Goal: Information Seeking & Learning: Learn about a topic

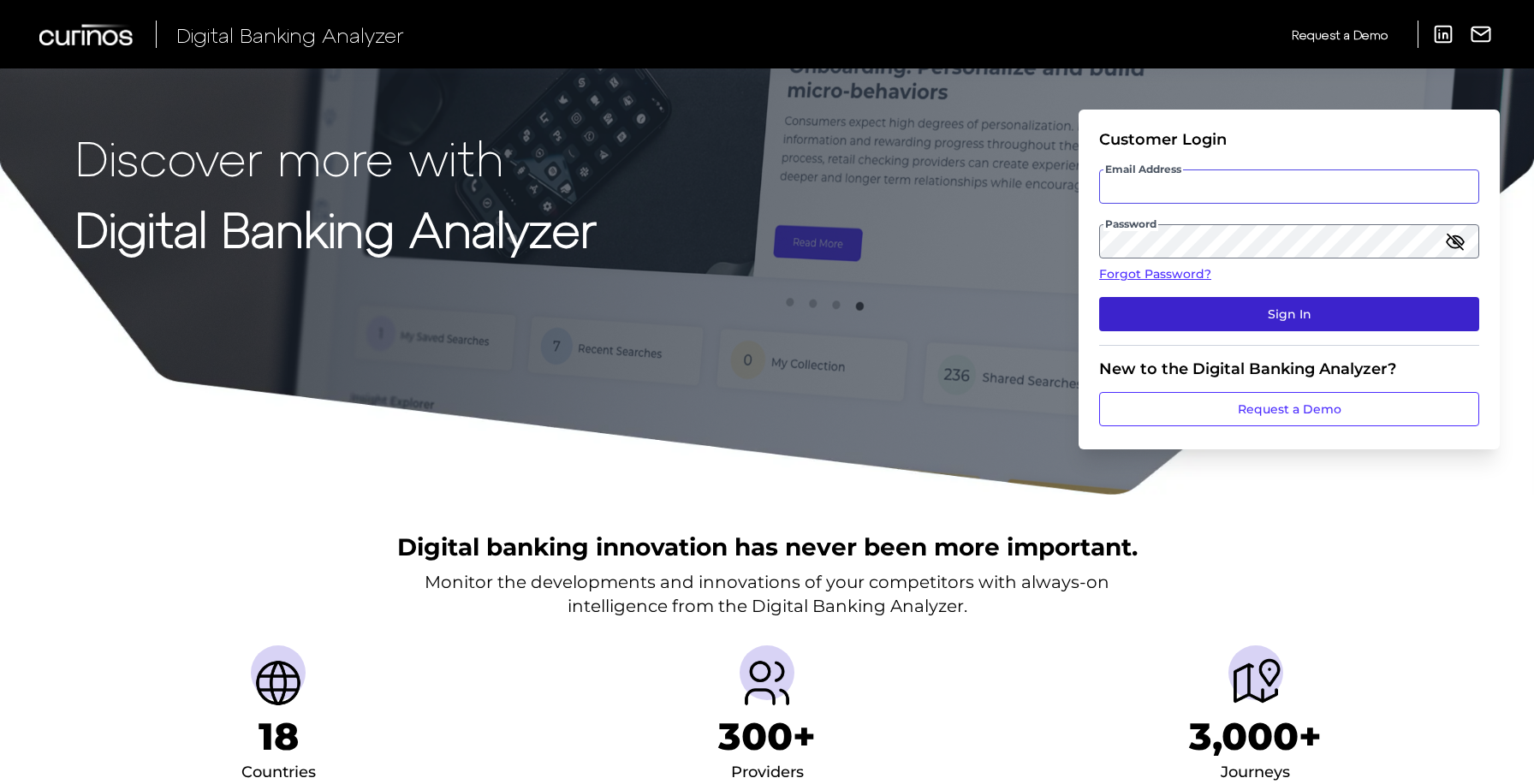
type input "[PERSON_NAME][EMAIL_ADDRESS][DOMAIN_NAME]"
click at [1211, 320] on button "Sign In" at bounding box center [1289, 314] width 380 height 34
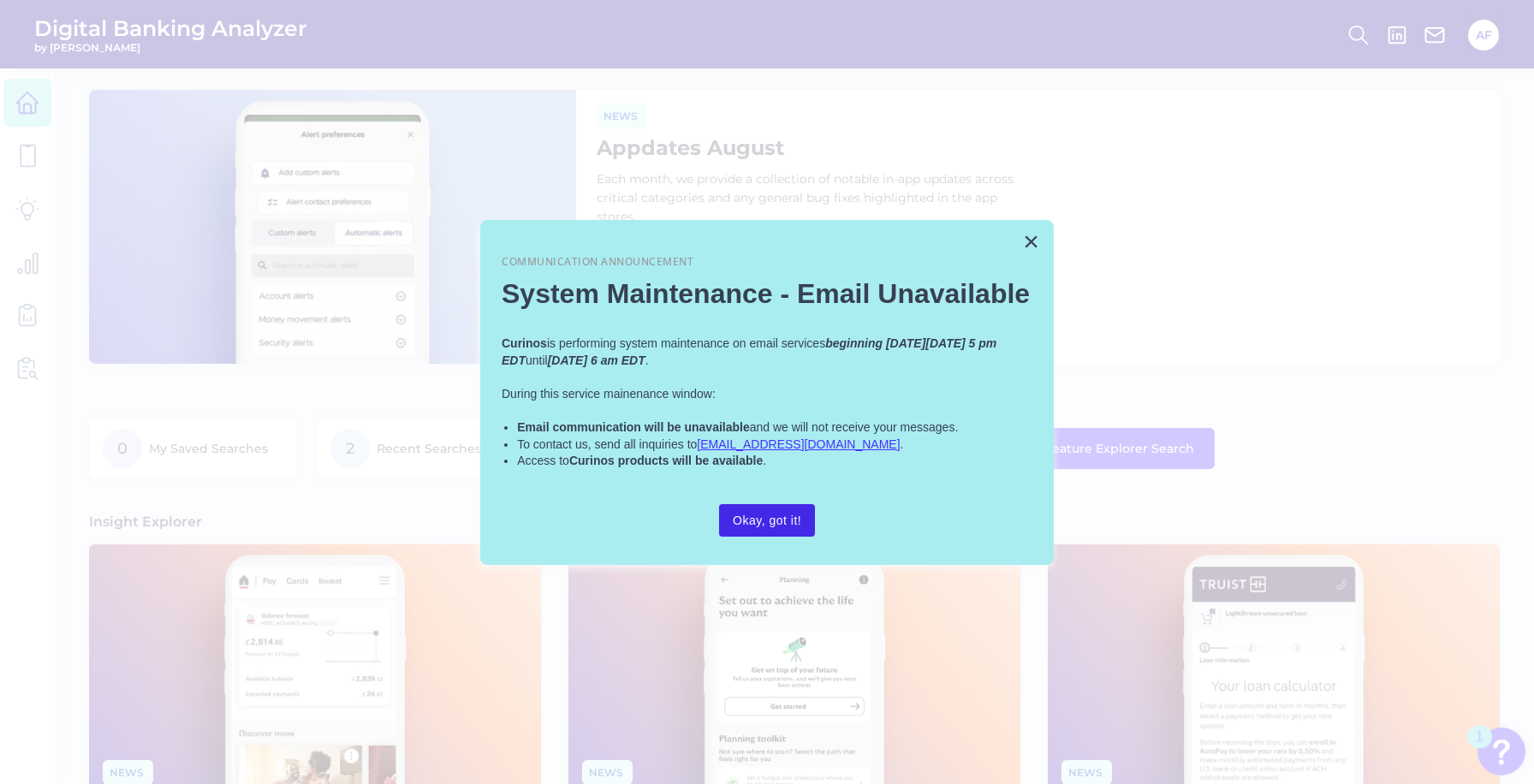
click at [778, 526] on button "Okay, got it!" at bounding box center [767, 520] width 96 height 32
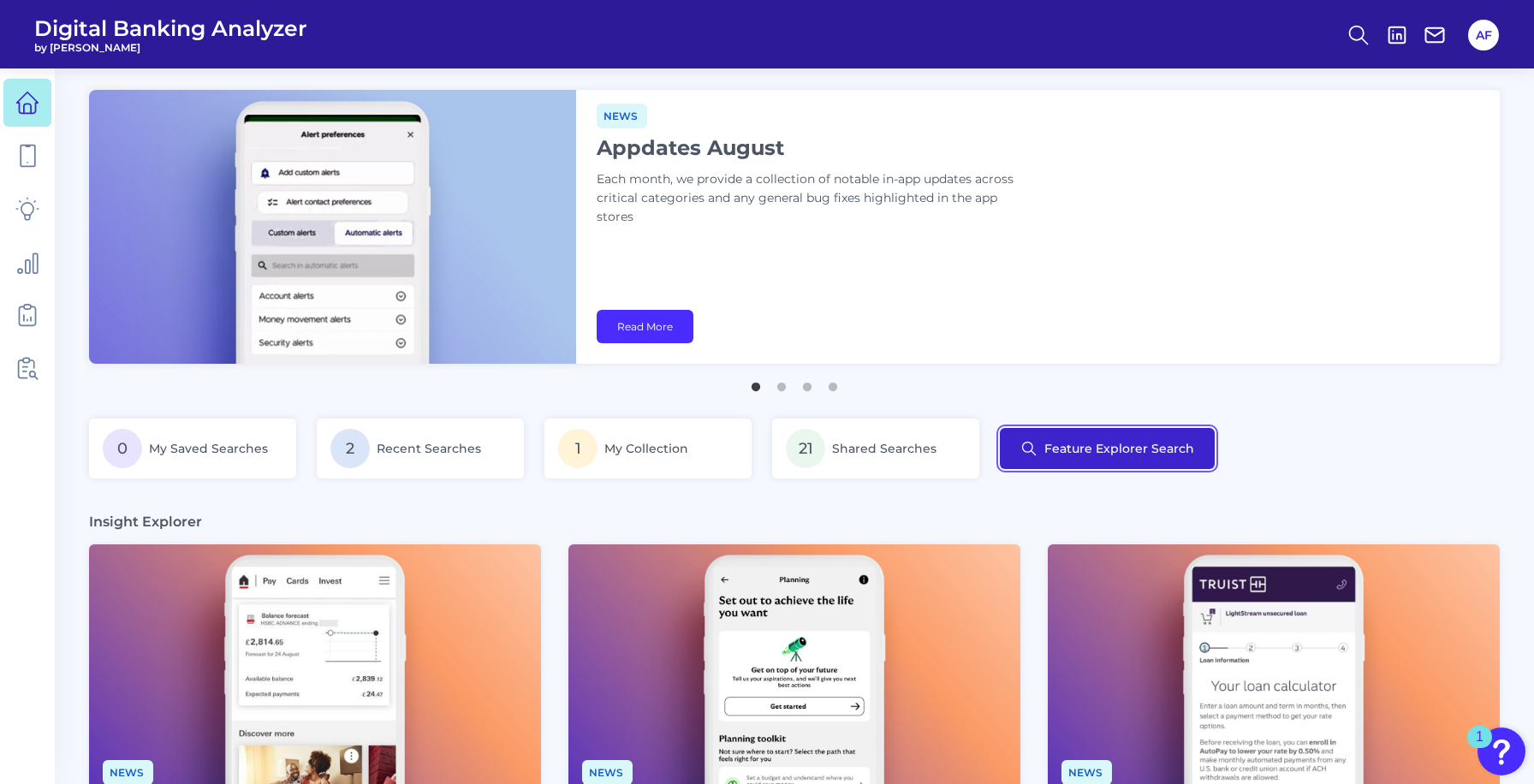
click at [1060, 462] on button "Feature Explorer Search" at bounding box center [1107, 448] width 215 height 41
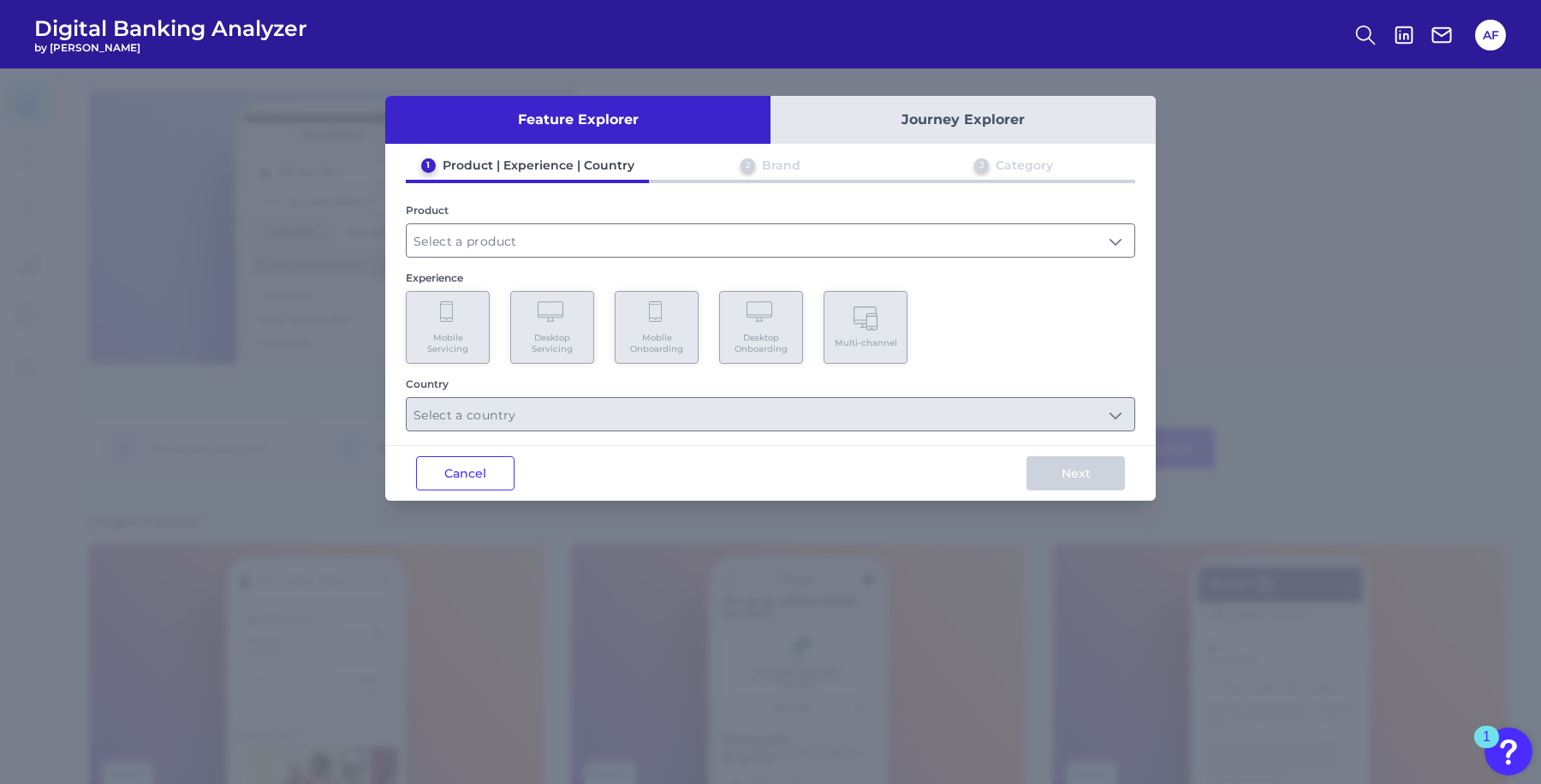
click at [623, 257] on div "1 Product | Experience | Country 2 Brand 3 Category Product Experience Mobile S…" at bounding box center [770, 294] width 770 height 274
click at [488, 245] on input "text" at bounding box center [770, 240] width 727 height 32
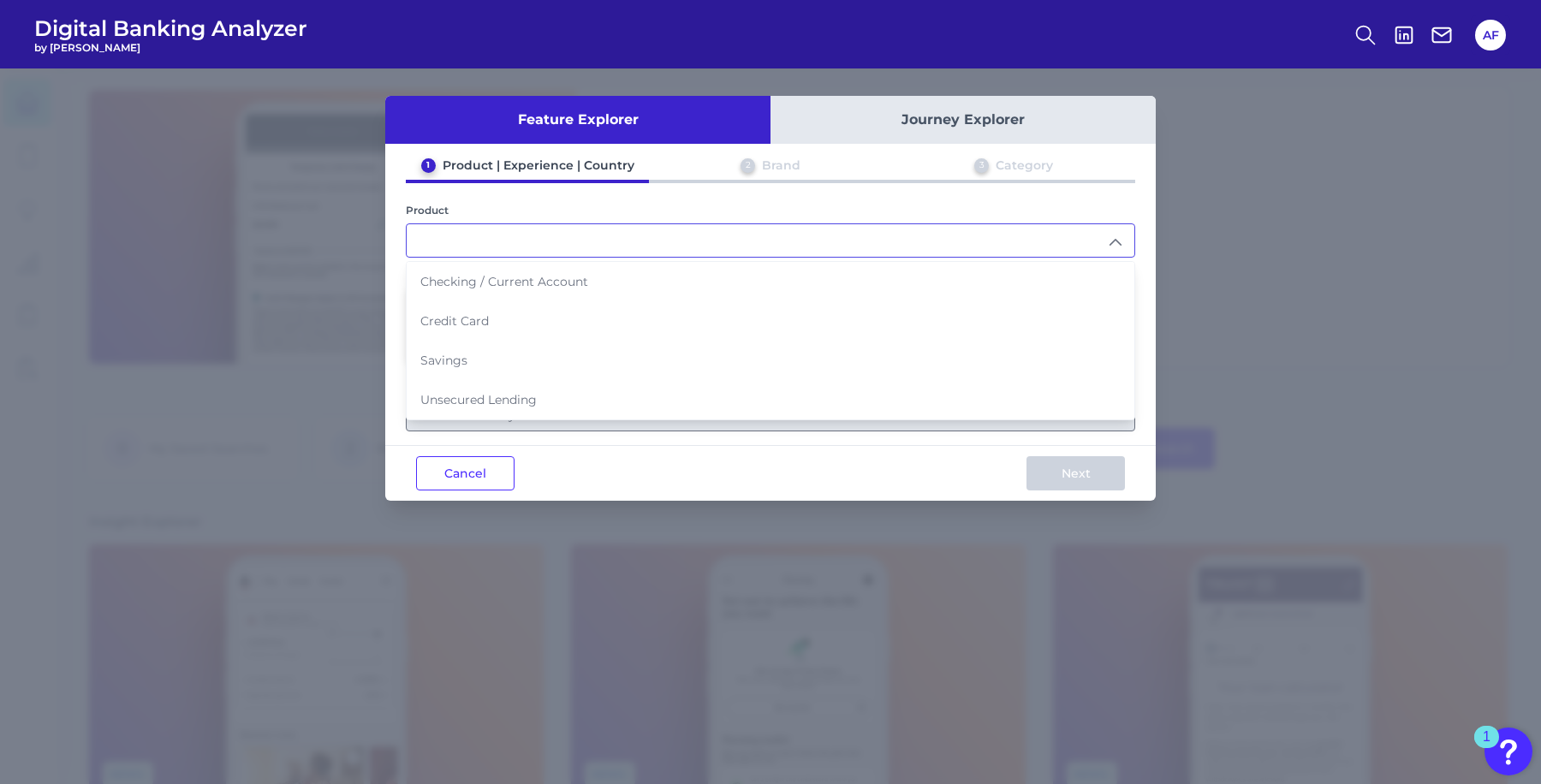
click at [481, 239] on input "text" at bounding box center [770, 240] width 727 height 32
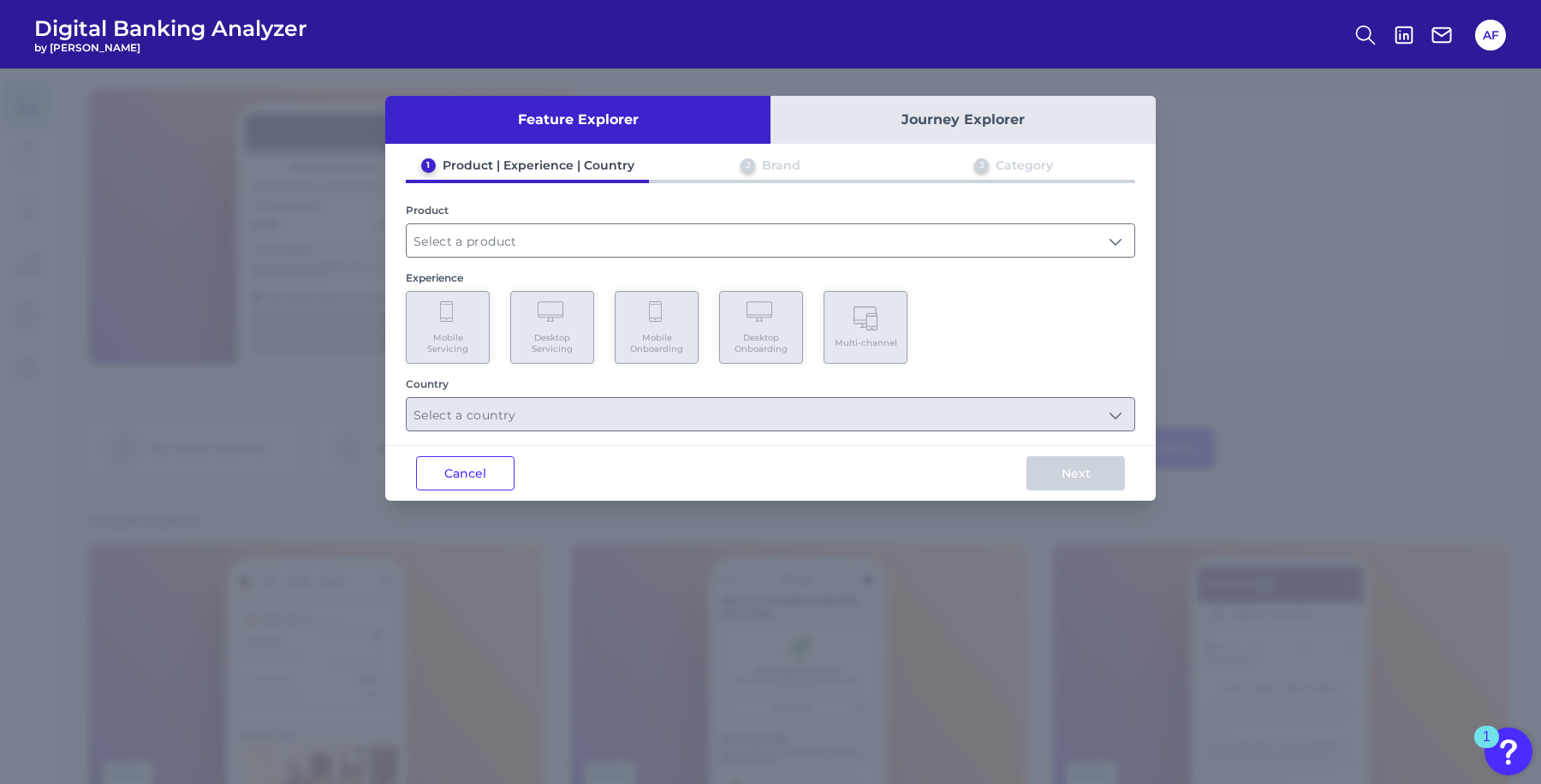
click at [888, 137] on button "Journey Explorer" at bounding box center [963, 120] width 385 height 48
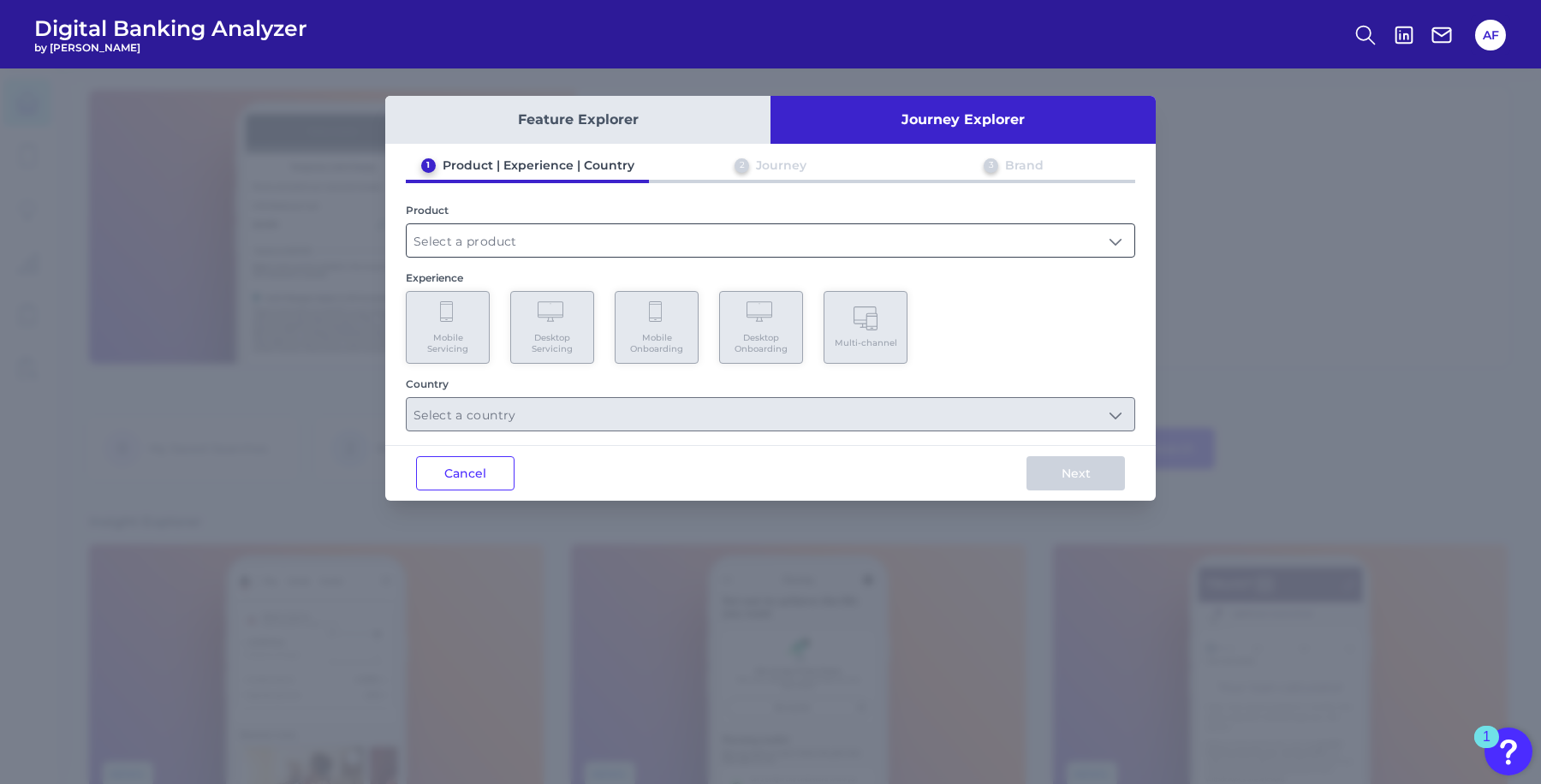
click at [503, 248] on input "text" at bounding box center [770, 240] width 727 height 32
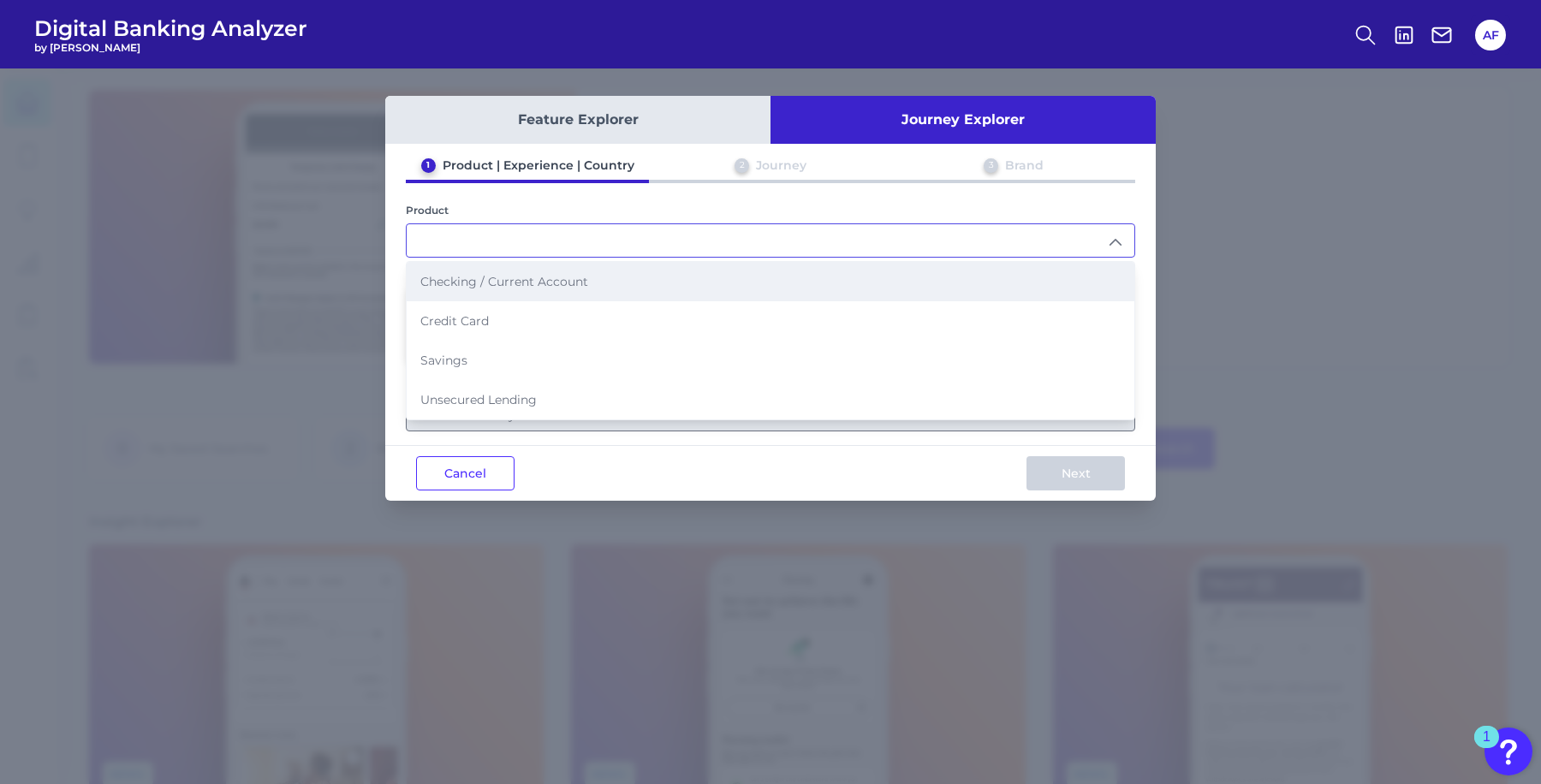
click at [495, 283] on span "Checking / Current Account" at bounding box center [504, 281] width 167 height 15
type input "Checking / Current Account"
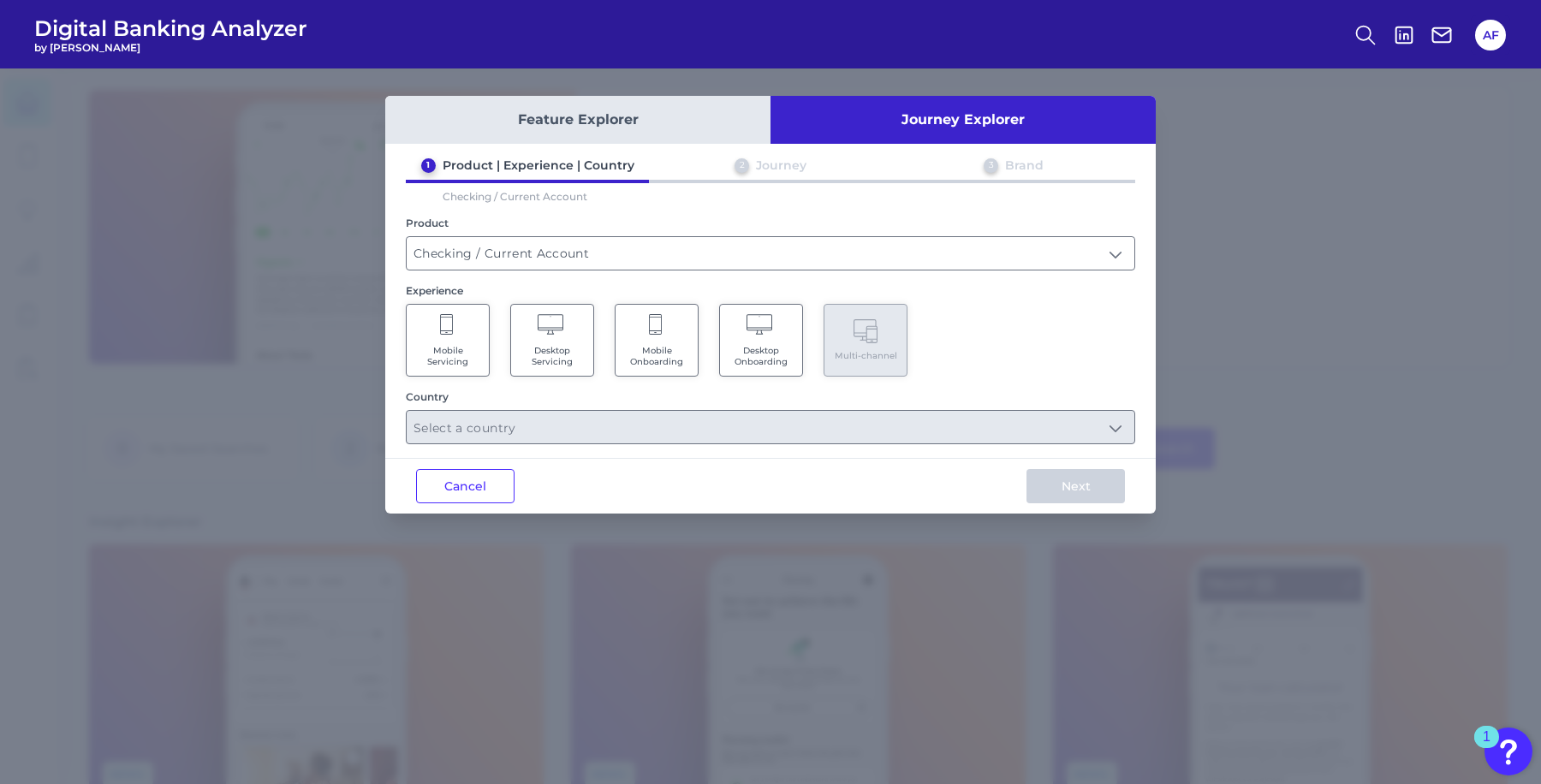
click at [447, 334] on icon at bounding box center [447, 326] width 15 height 24
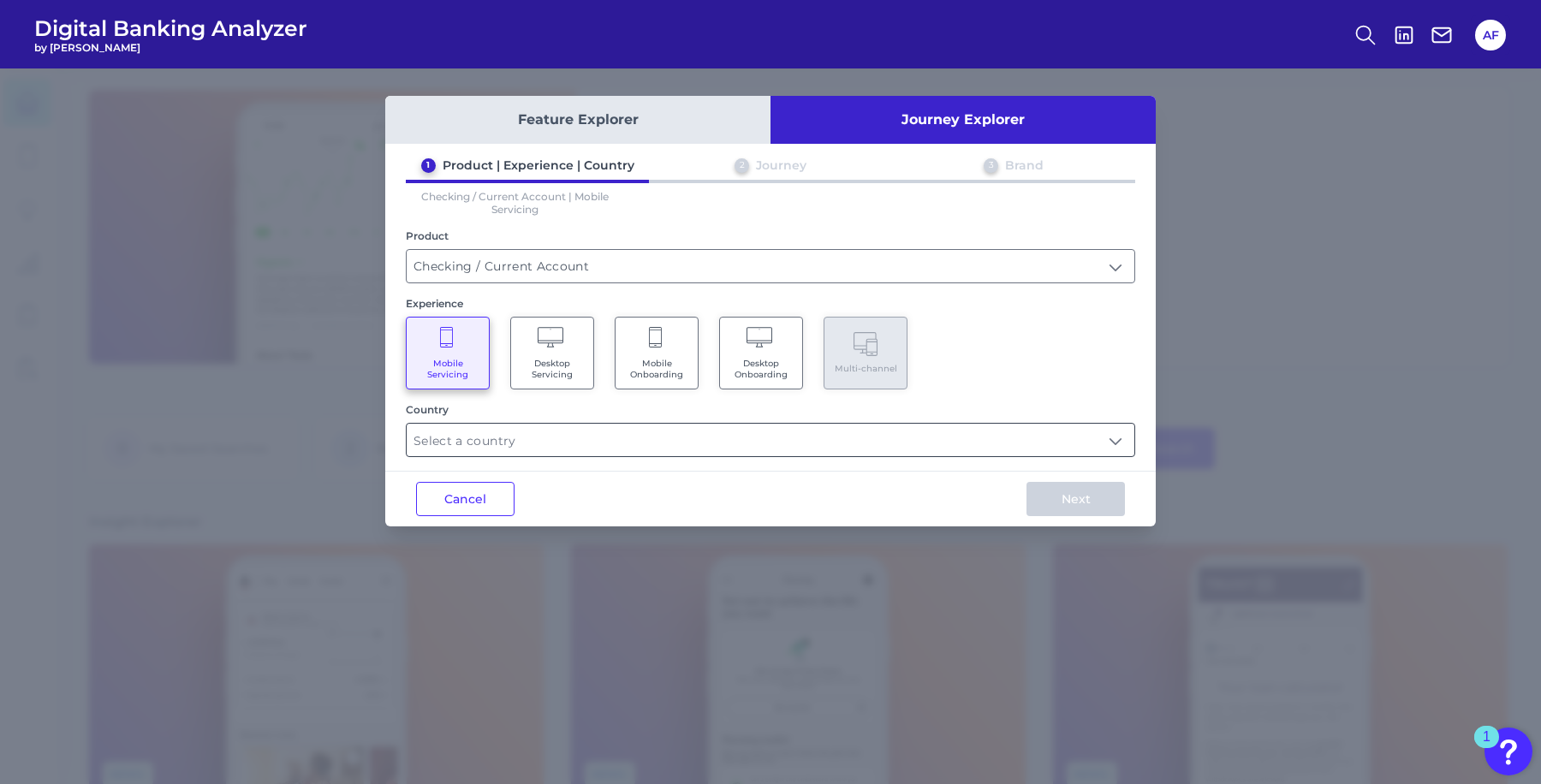
click at [511, 436] on input "text" at bounding box center [770, 440] width 727 height 32
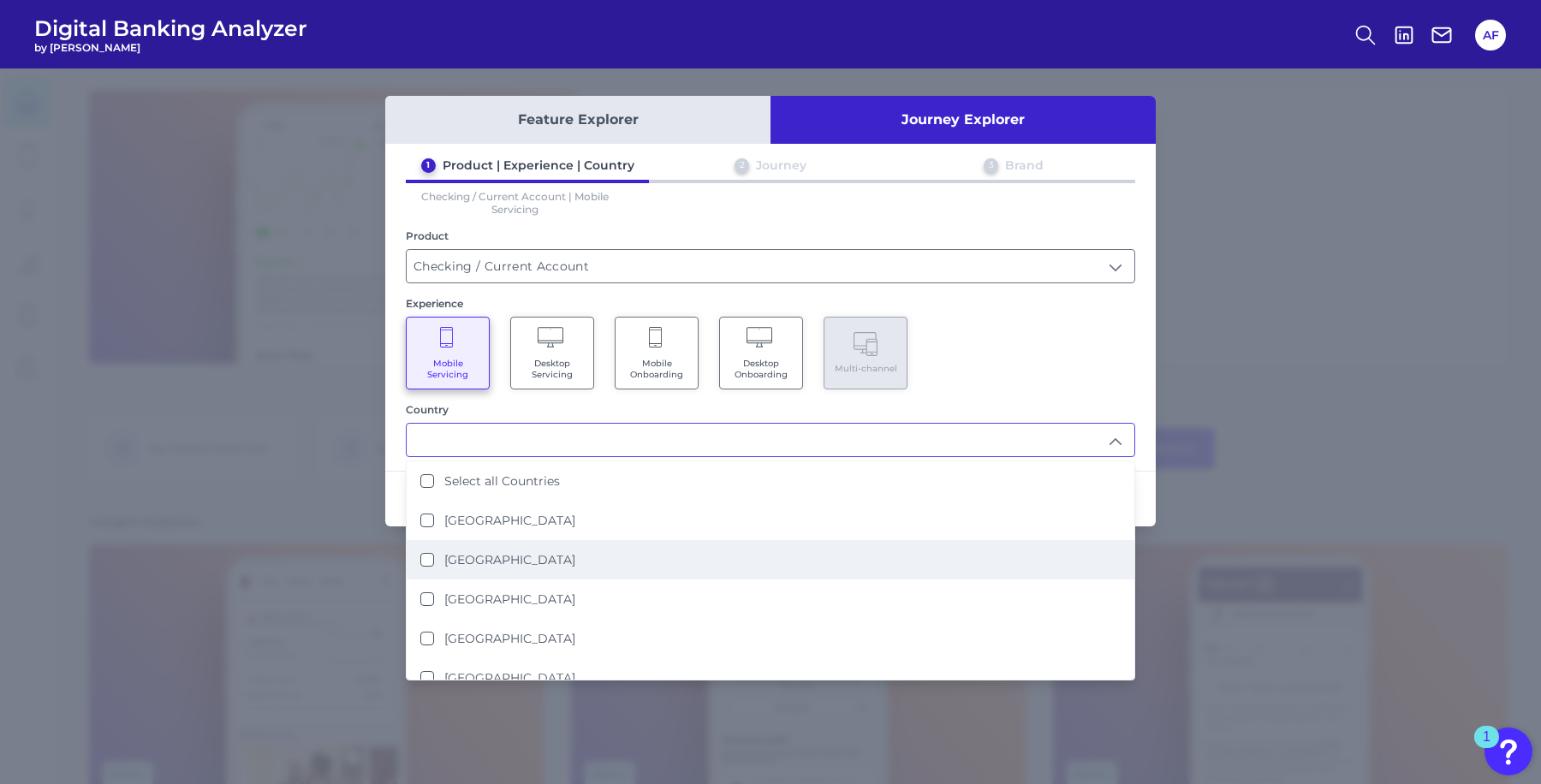
click at [474, 552] on label "[GEOGRAPHIC_DATA]" at bounding box center [509, 559] width 131 height 15
type input "[GEOGRAPHIC_DATA]"
click at [1037, 343] on div "Mobile Servicing Desktop Servicing Mobile Onboarding Desktop Onboarding Multi-c…" at bounding box center [770, 353] width 729 height 73
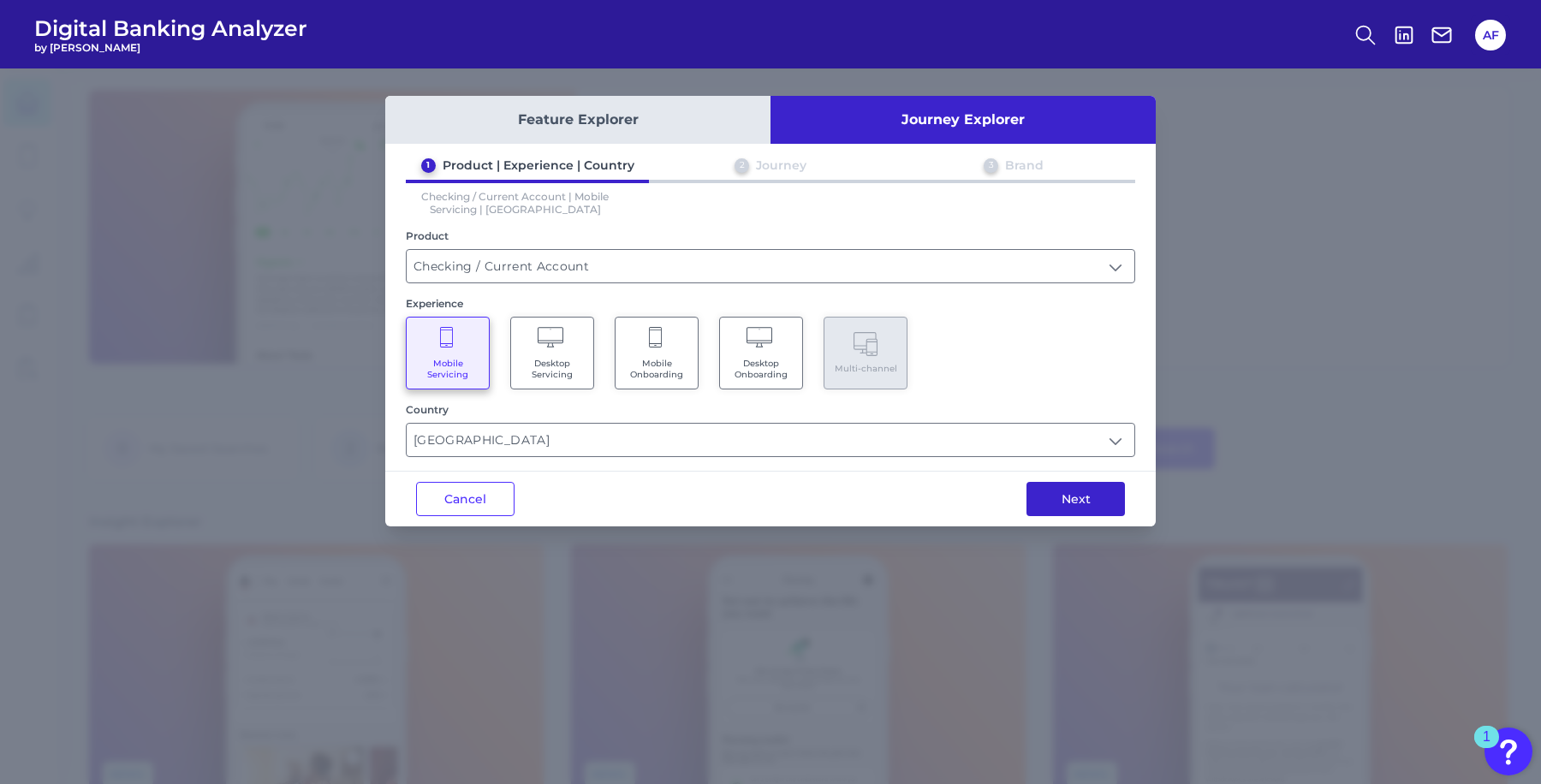
click at [1072, 485] on button "Next" at bounding box center [1075, 499] width 98 height 34
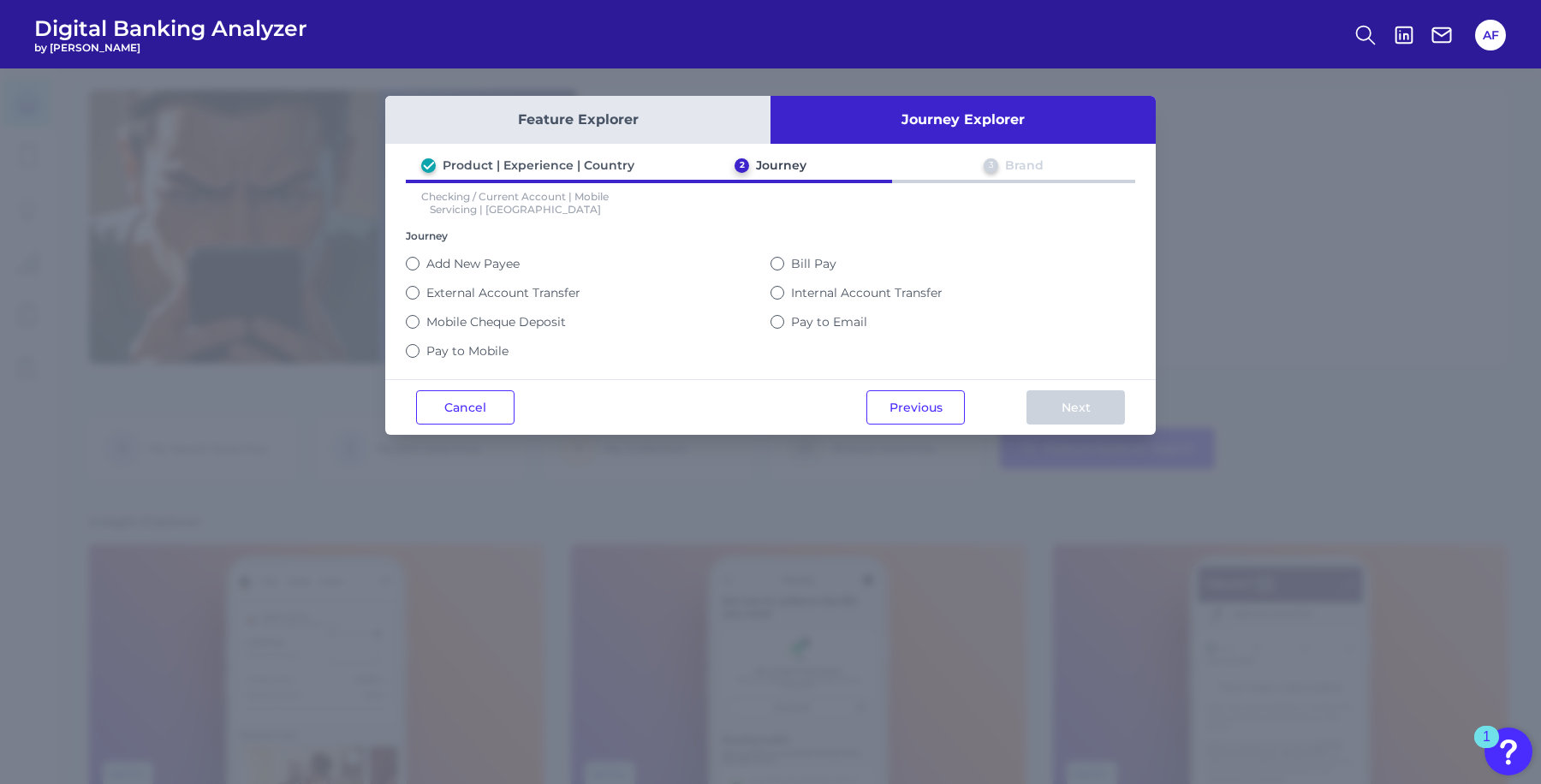
click at [739, 554] on div "Feature Explorer Journey Explorer Product | Experience | Country 2 Journey 3 Br…" at bounding box center [770, 426] width 1541 height 716
click at [458, 410] on button "Cancel" at bounding box center [464, 408] width 98 height 34
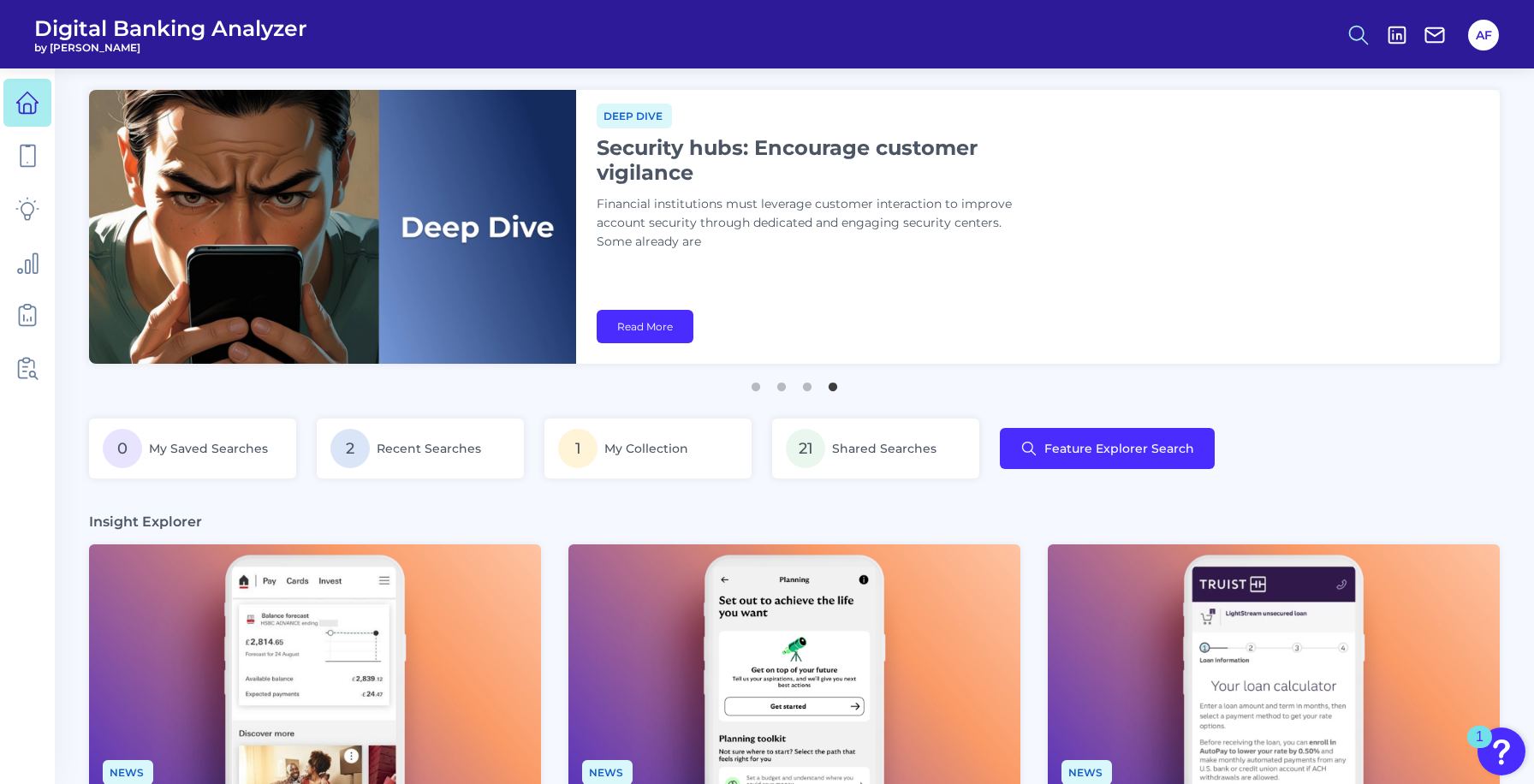
click at [1350, 36] on circle at bounding box center [1357, 32] width 14 height 14
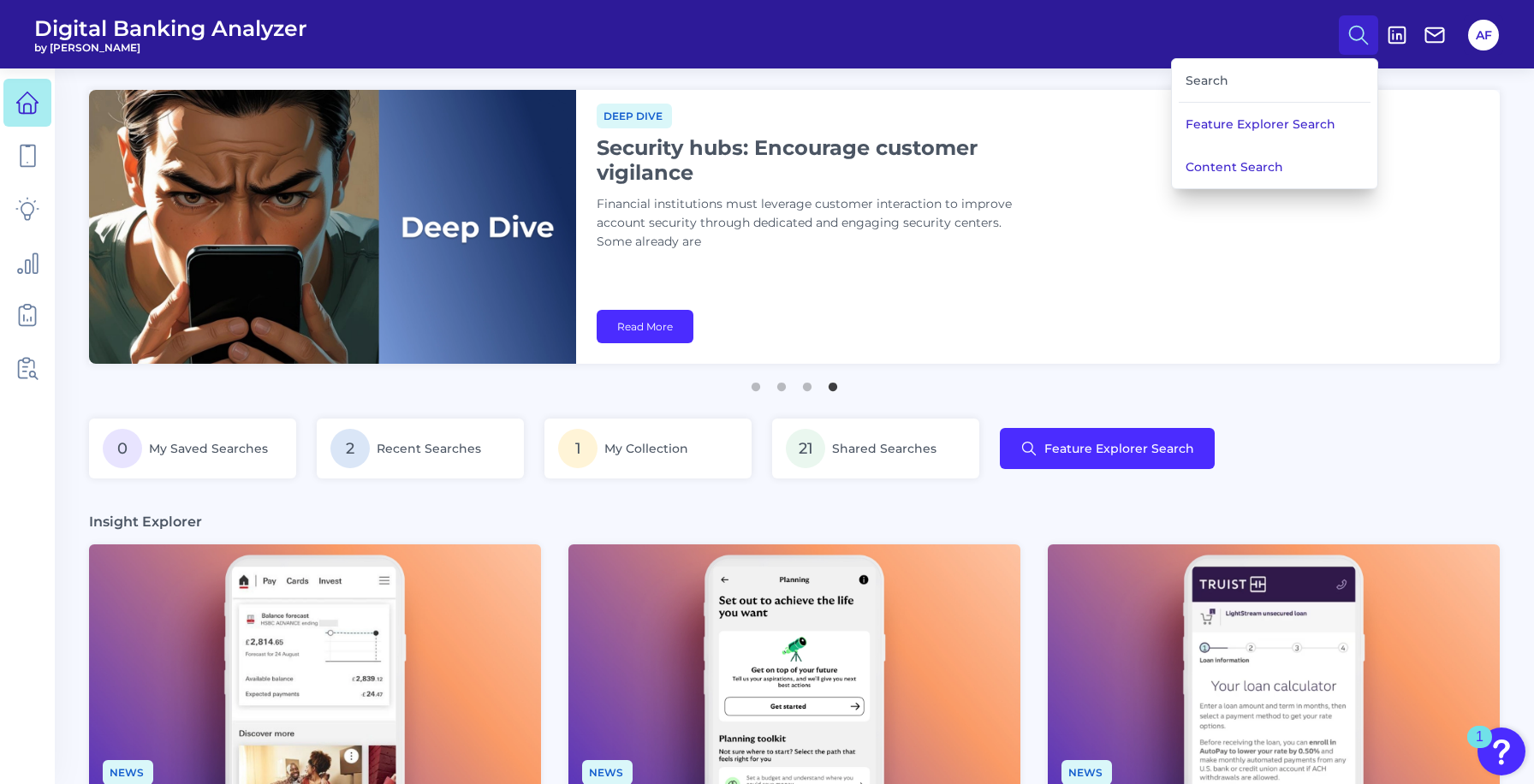
click at [1188, 79] on div "Search" at bounding box center [1274, 81] width 192 height 43
click at [1205, 86] on div "Search" at bounding box center [1274, 81] width 192 height 43
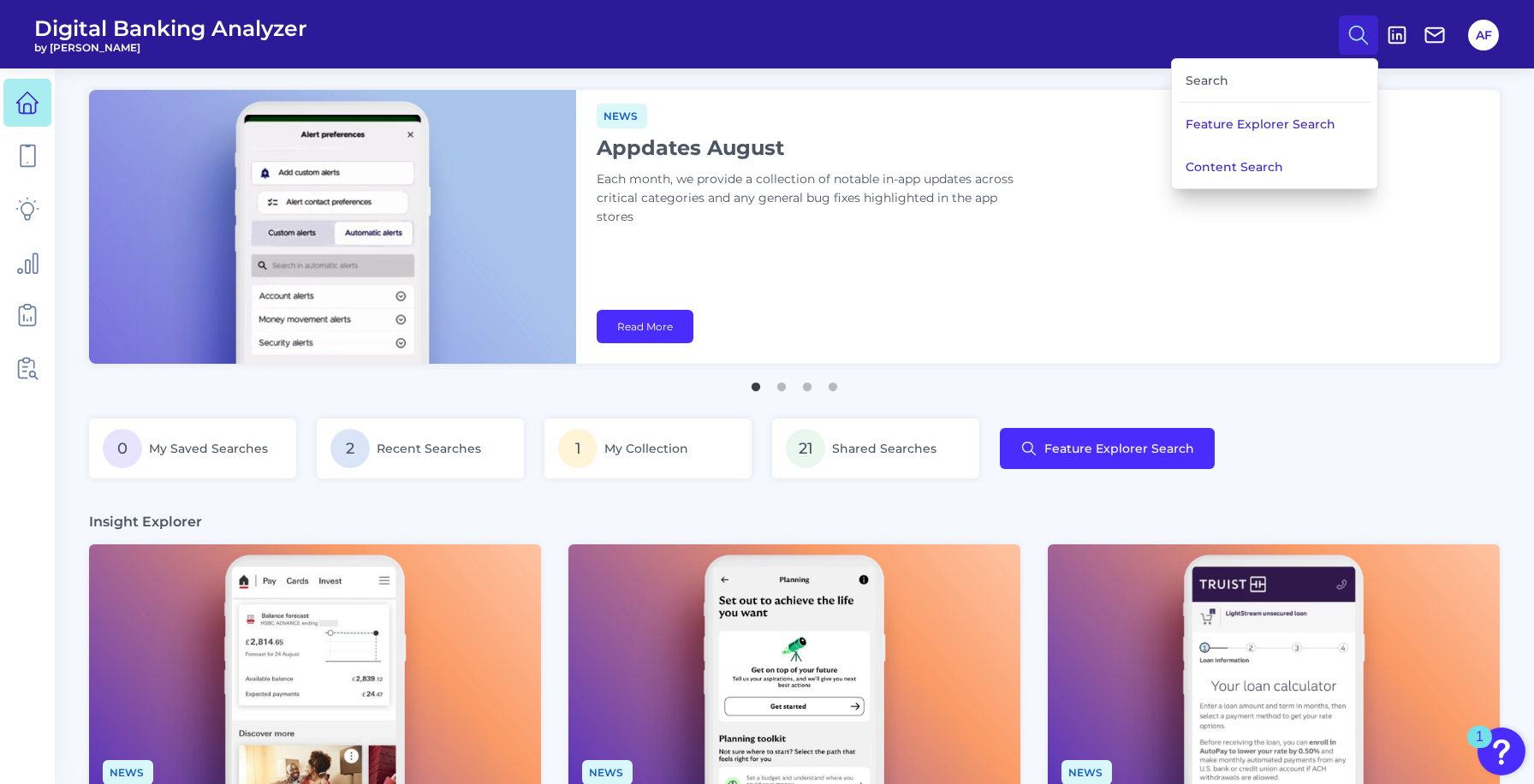
click at [1206, 84] on div "Search" at bounding box center [1274, 81] width 192 height 43
click at [1207, 72] on div "Search" at bounding box center [1274, 81] width 192 height 43
click at [1243, 168] on button "Content Search" at bounding box center [1275, 167] width 205 height 43
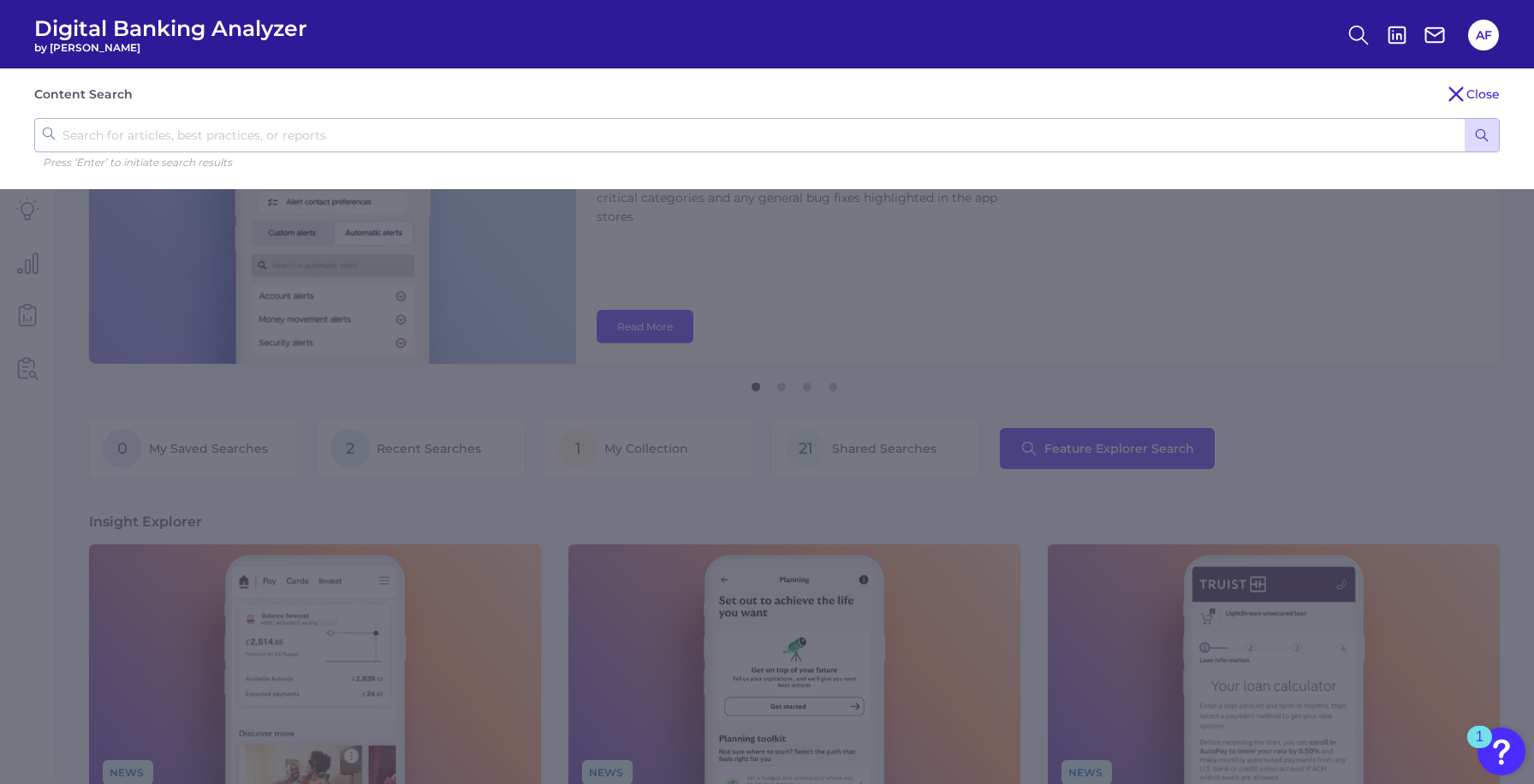
click at [393, 133] on input "text" at bounding box center [767, 135] width 1466 height 34
type input "mortgage"
click at [1465, 119] on button "submit" at bounding box center [1482, 135] width 34 height 32
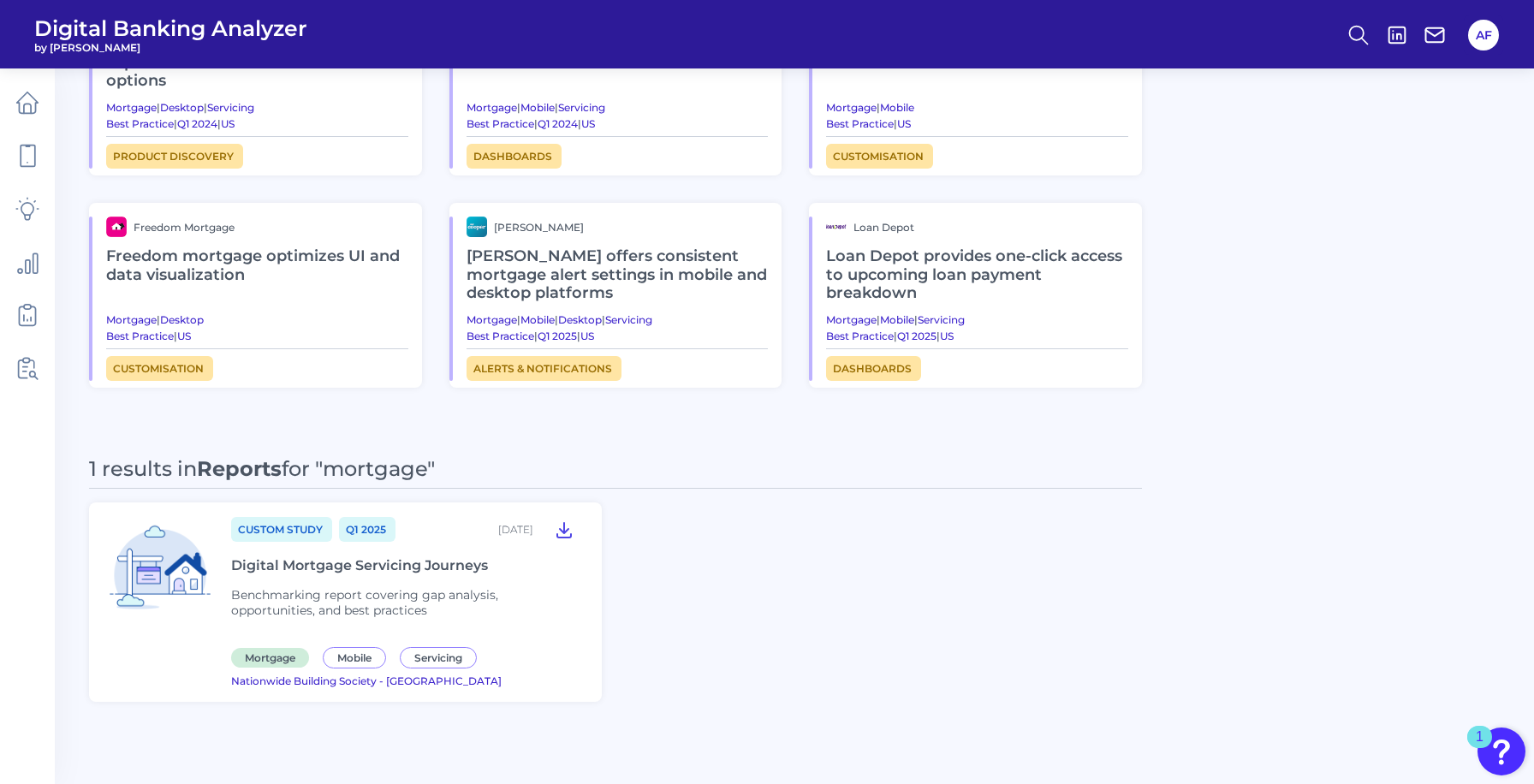
scroll to position [1014, 0]
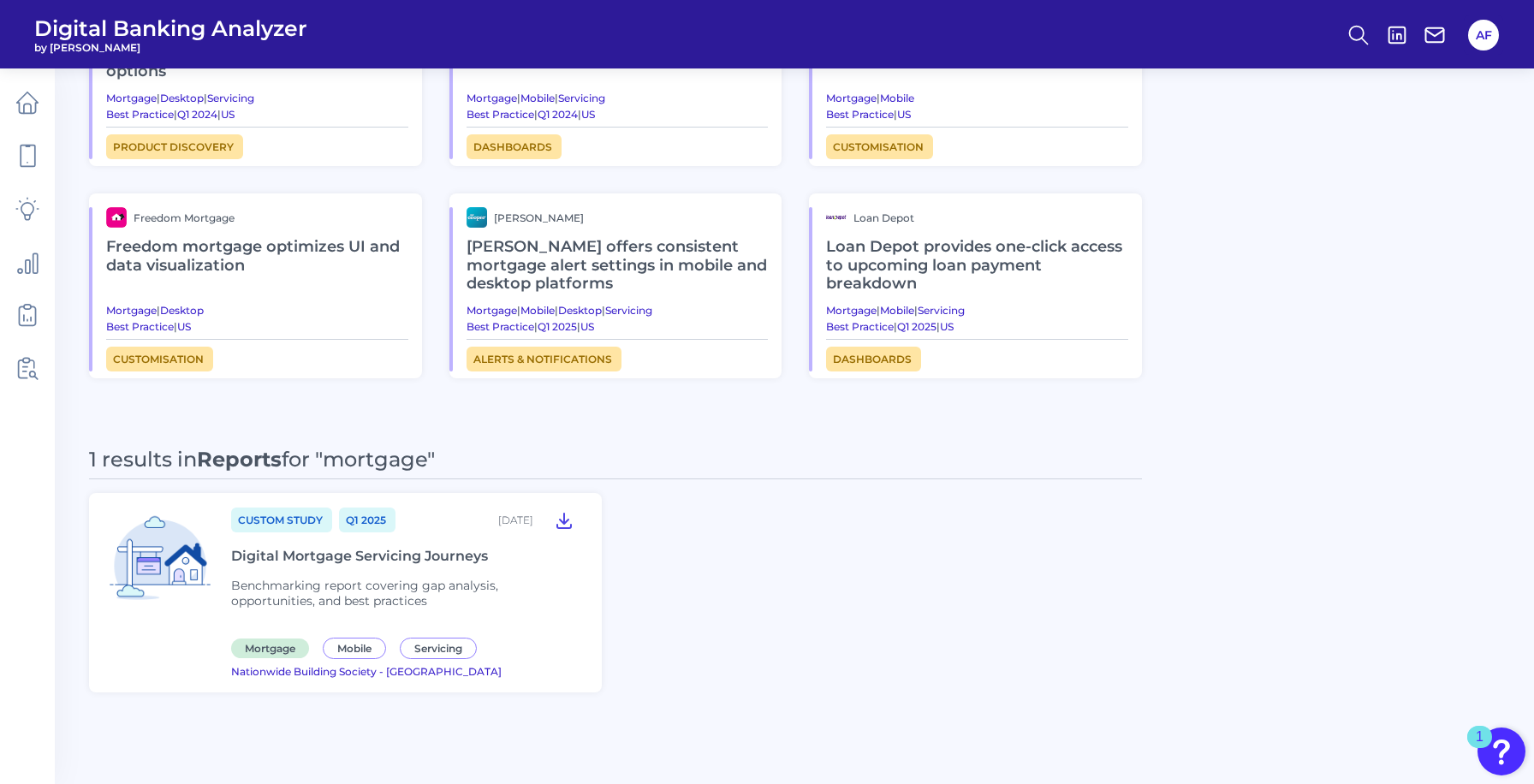
click at [429, 555] on div "Digital Mortgage Servicing Journeys" at bounding box center [359, 556] width 257 height 16
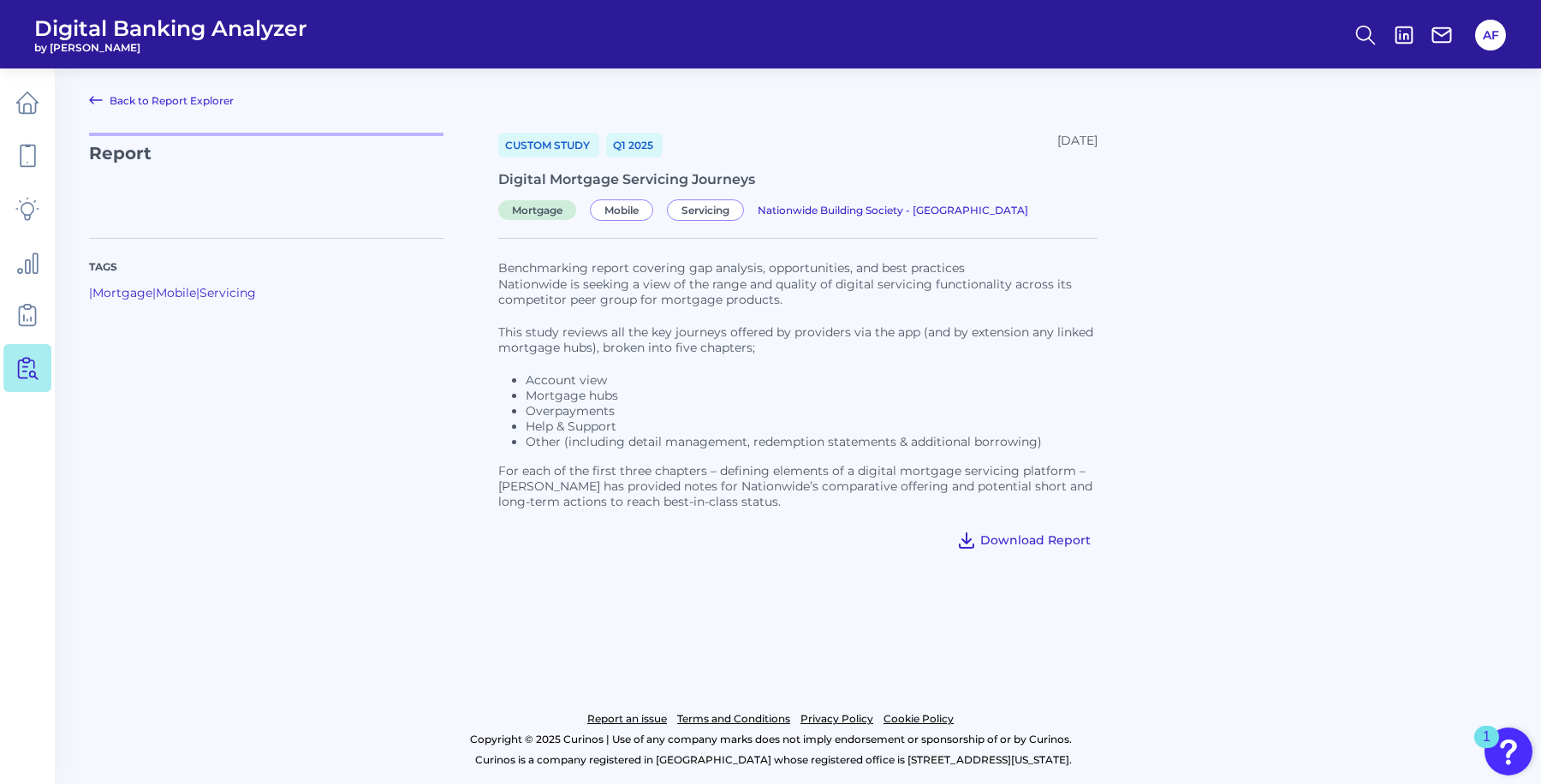
click at [1039, 537] on span "Download Report" at bounding box center [1035, 539] width 111 height 15
click at [1281, 356] on div at bounding box center [1302, 386] width 410 height 337
click at [1512, 739] on img "Open Resource Center, 1 new notification" at bounding box center [1508, 751] width 48 height 48
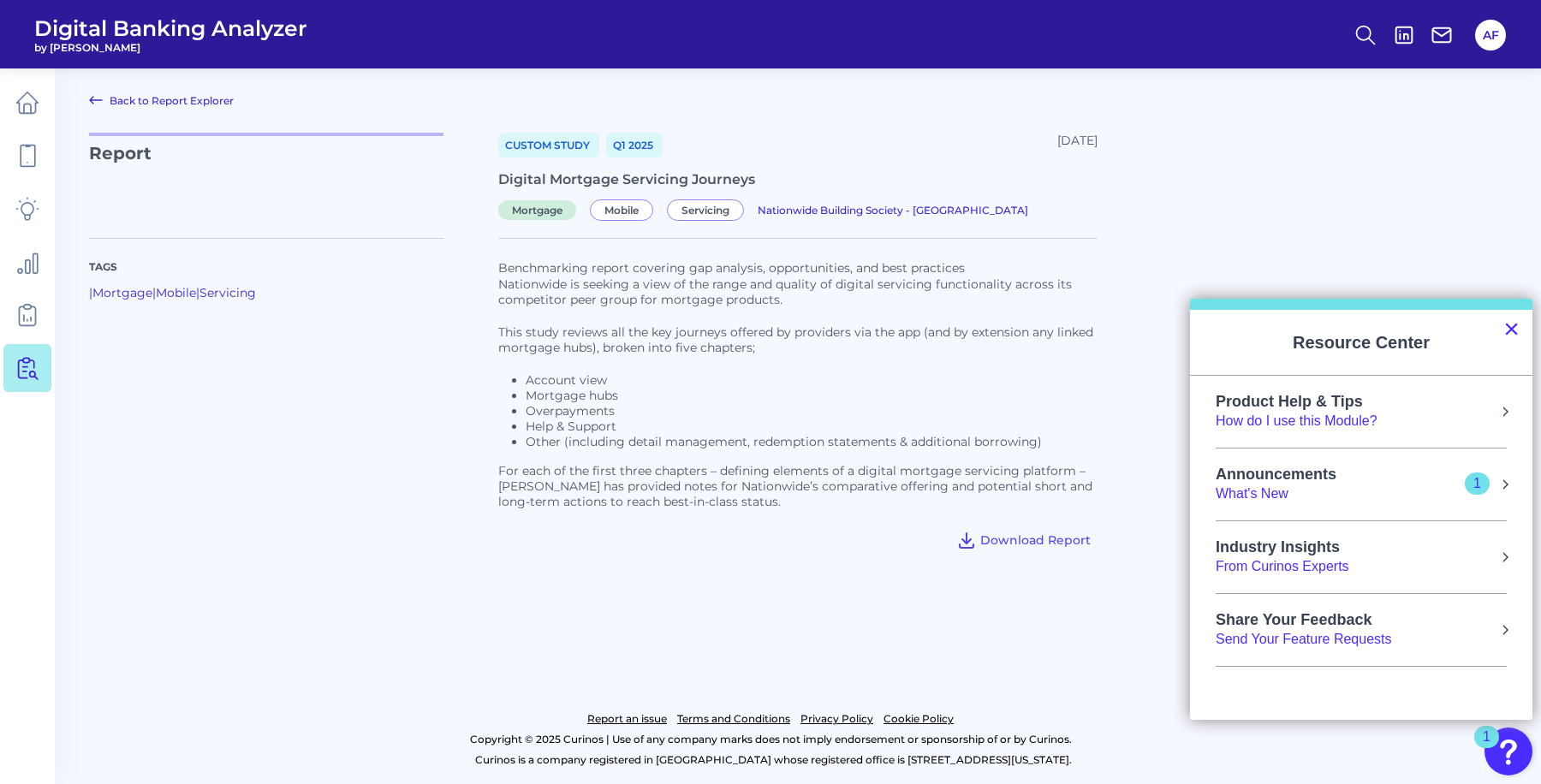
click at [1509, 340] on button "×" at bounding box center [1511, 329] width 16 height 27
